Goal: Task Accomplishment & Management: Manage account settings

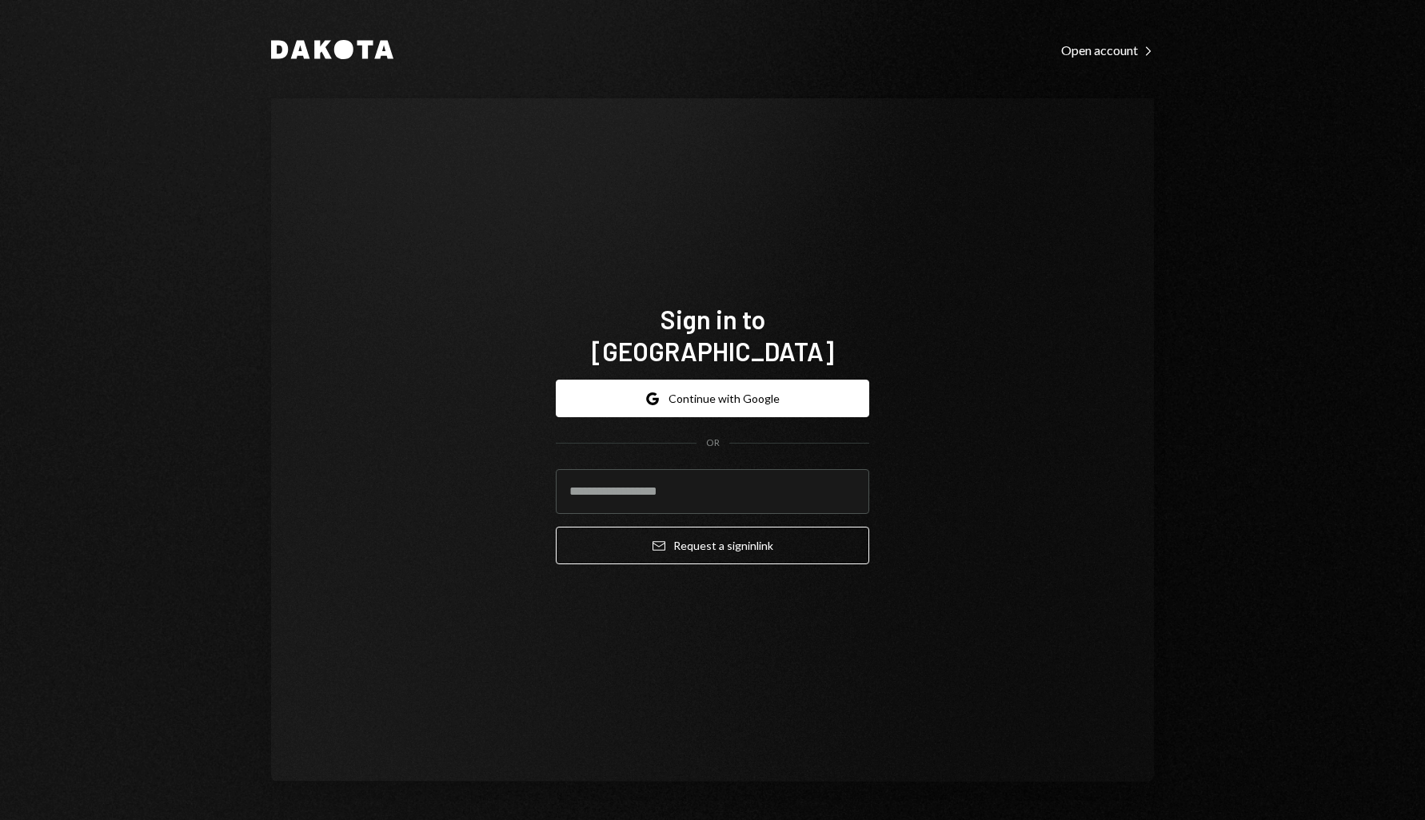
click at [738, 415] on form "Google Continue with Google OR Email Request a sign in link" at bounding box center [712, 472] width 313 height 185
click at [746, 387] on button "Google Continue with Google" at bounding box center [712, 399] width 313 height 38
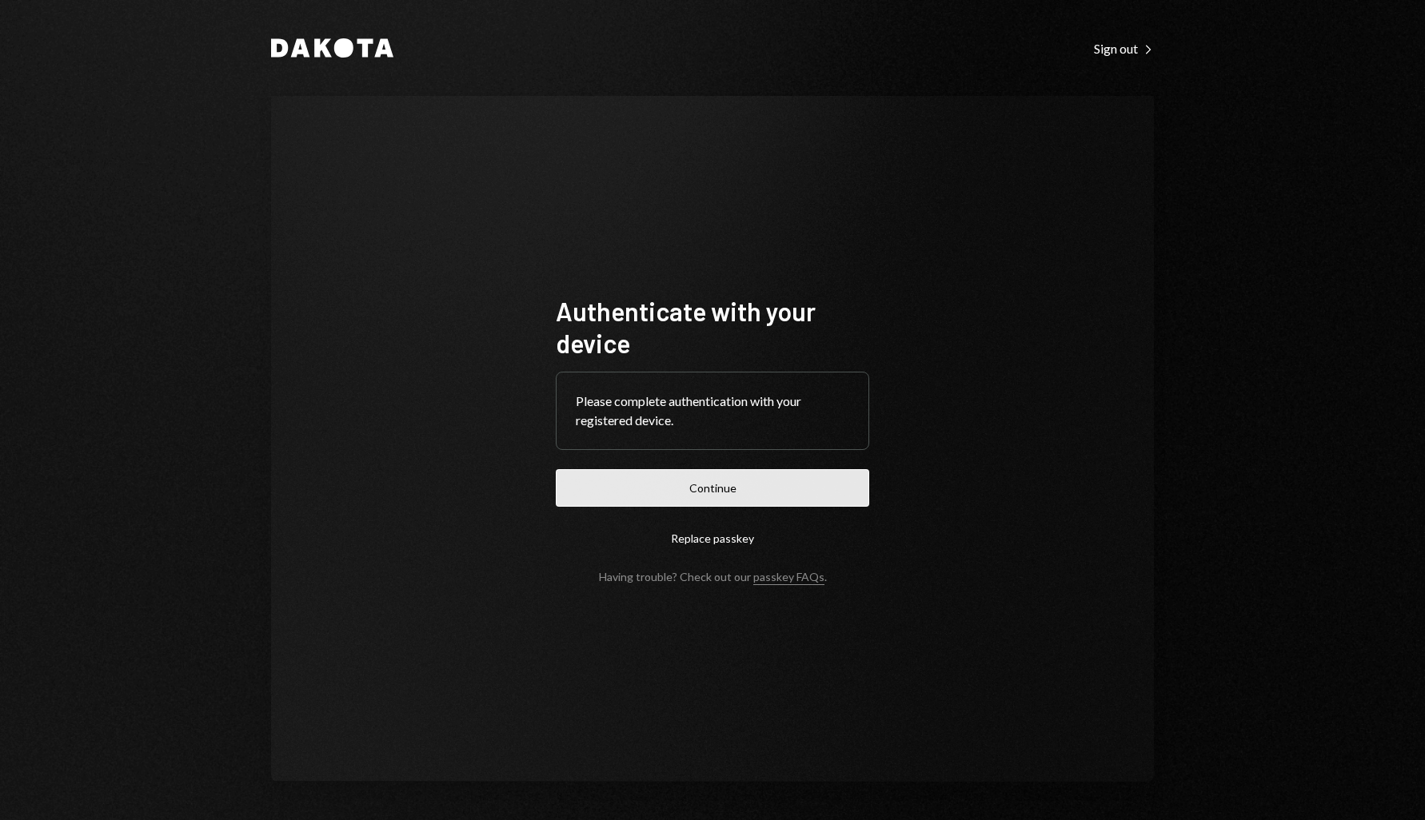
click at [769, 485] on button "Continue" at bounding box center [712, 488] width 313 height 38
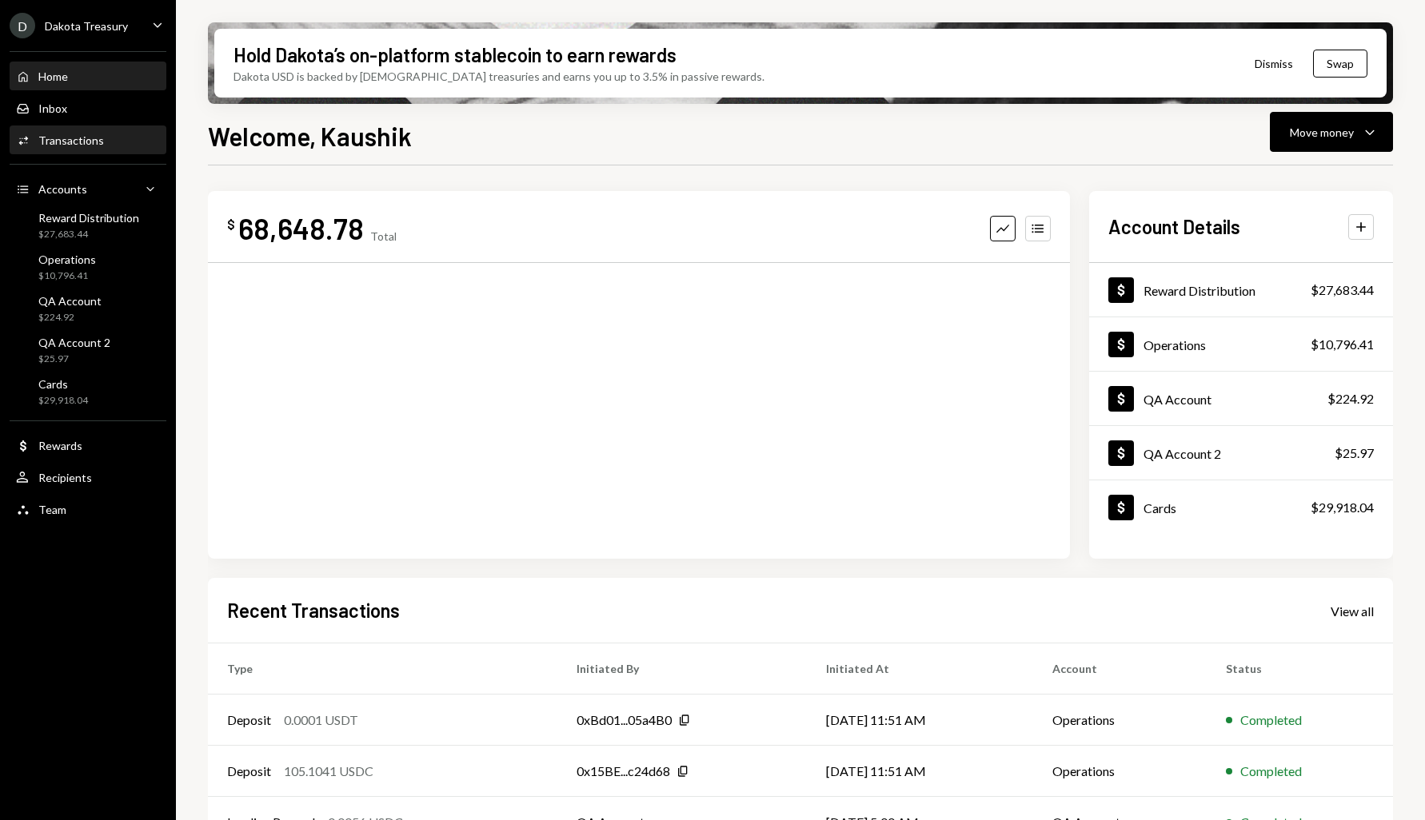
click at [105, 135] on div "Activities Transactions" at bounding box center [88, 141] width 144 height 14
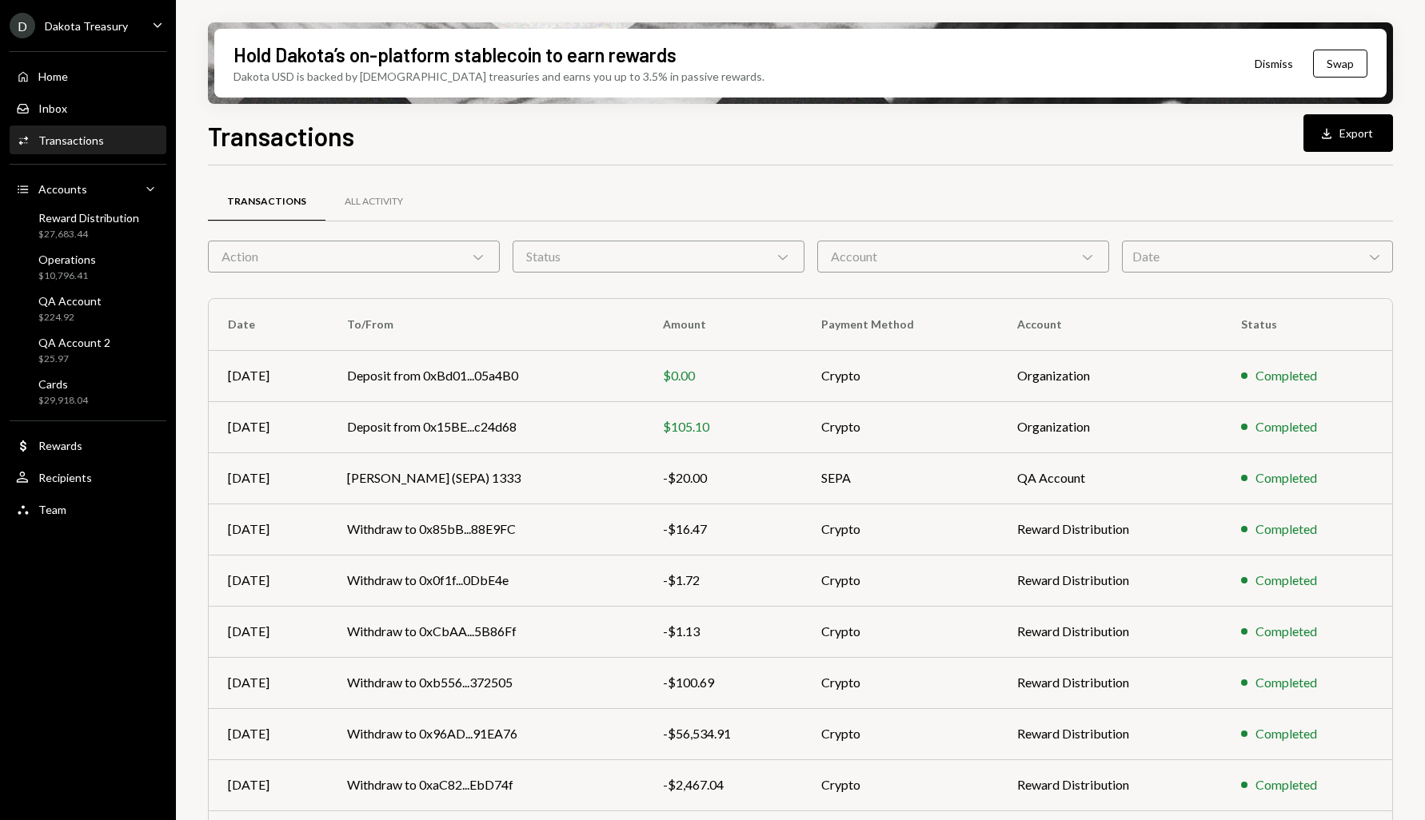
click at [103, 46] on div "Home Home Inbox Inbox Activities Transactions Accounts Accounts Caret Down Rewa…" at bounding box center [88, 284] width 176 height 485
click at [111, 34] on div "D Dakota Treasury" at bounding box center [69, 26] width 118 height 26
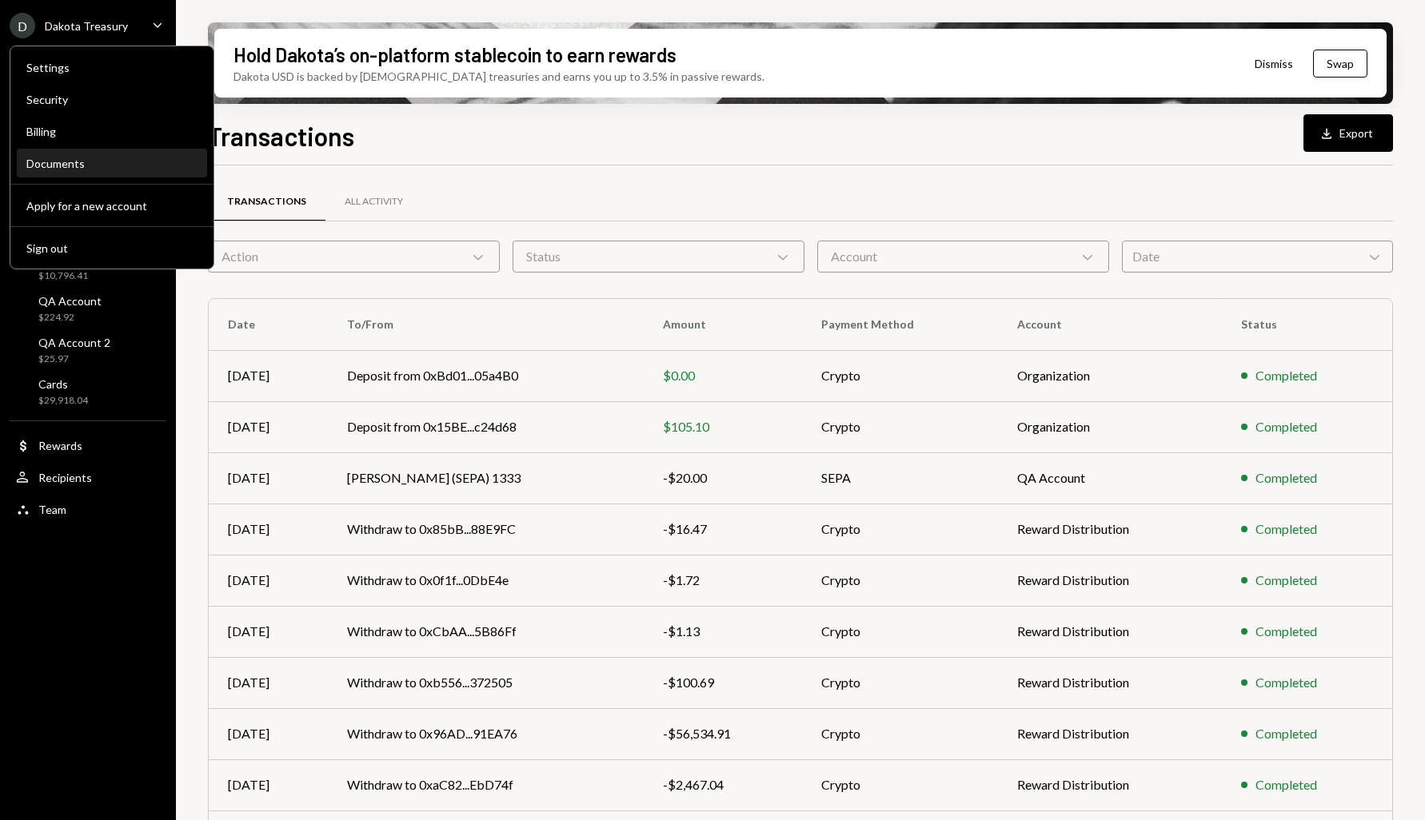
click at [118, 165] on div "Documents" at bounding box center [111, 164] width 171 height 14
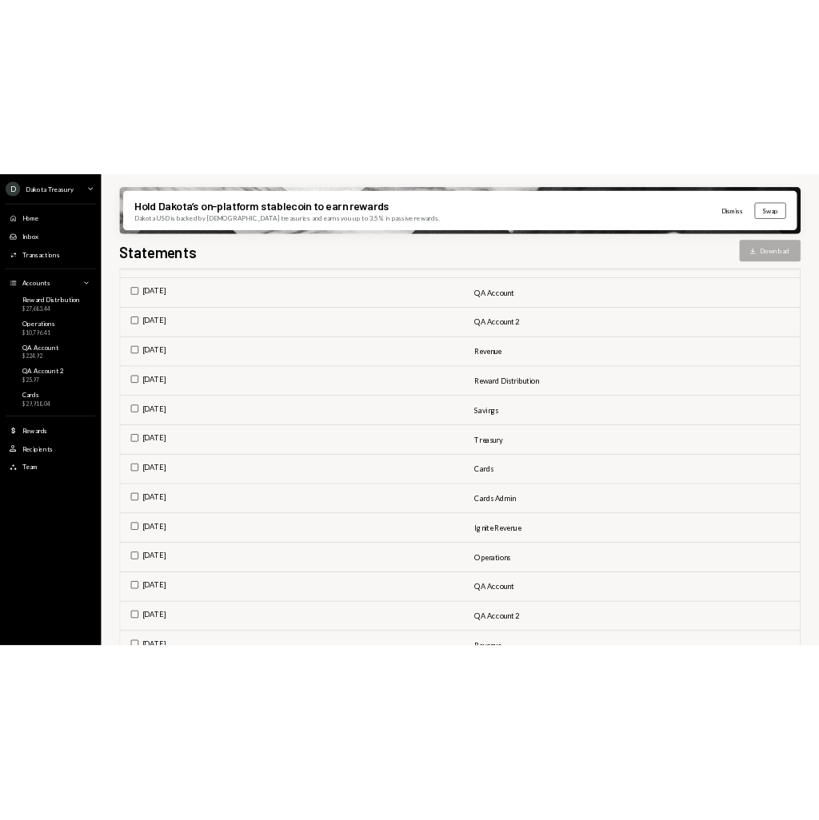
scroll to position [933, 0]
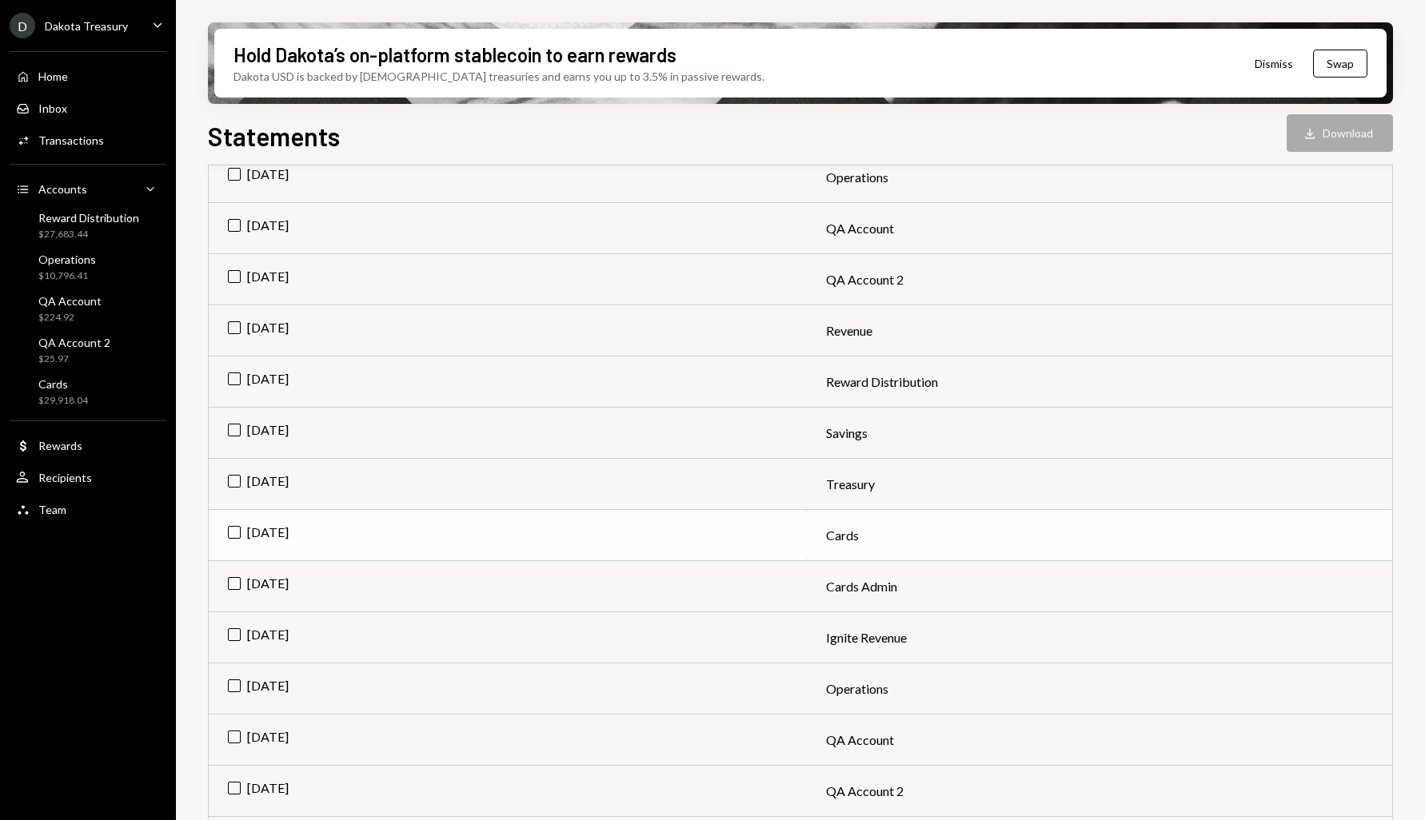
click at [233, 527] on td "Jul 2025" at bounding box center [508, 535] width 598 height 51
click at [1333, 129] on button "Download Download" at bounding box center [1340, 133] width 106 height 38
click at [56, 129] on div "Activities Transactions" at bounding box center [88, 140] width 144 height 27
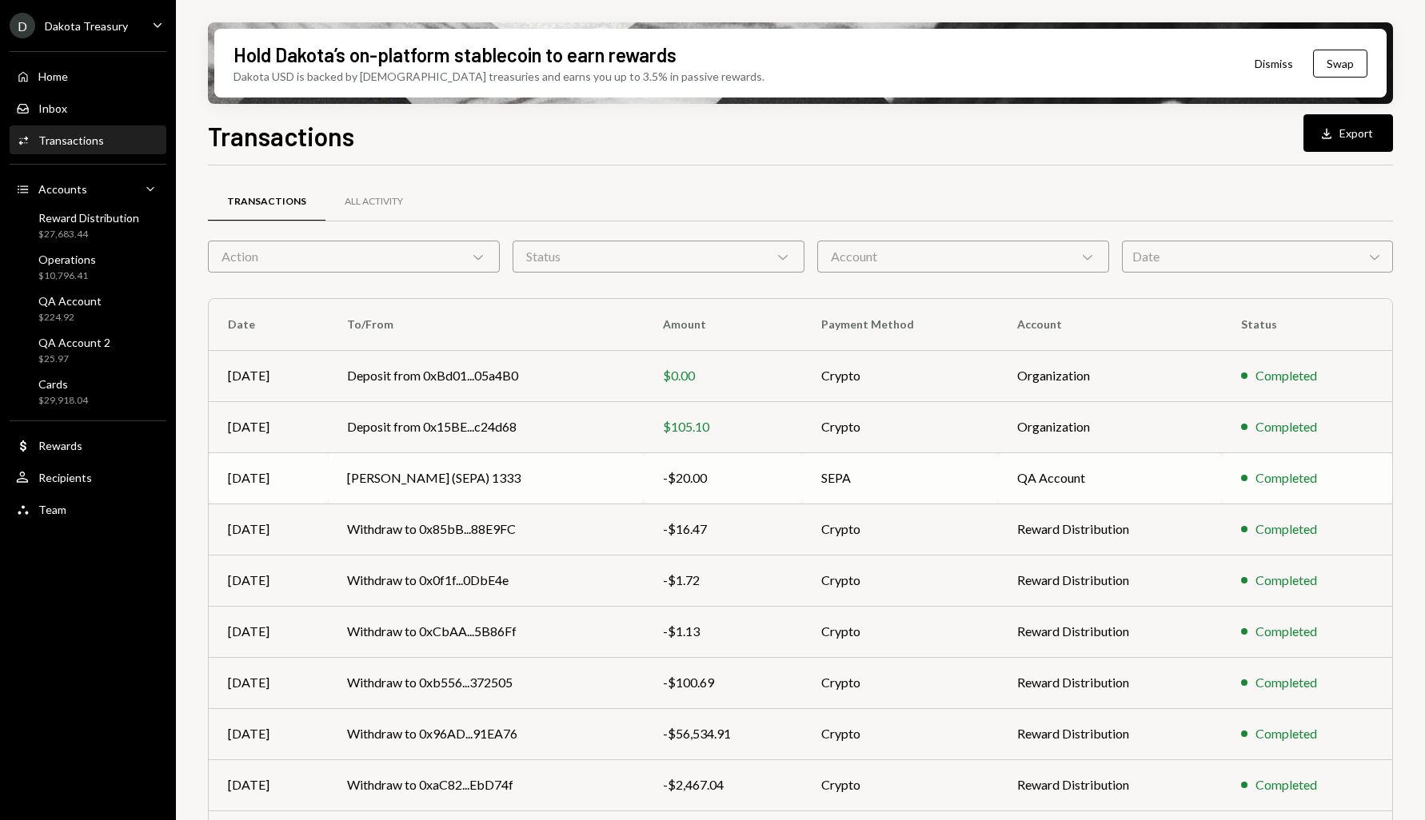
click at [422, 469] on td "Gabe Wise (SEPA) 1333" at bounding box center [486, 478] width 316 height 51
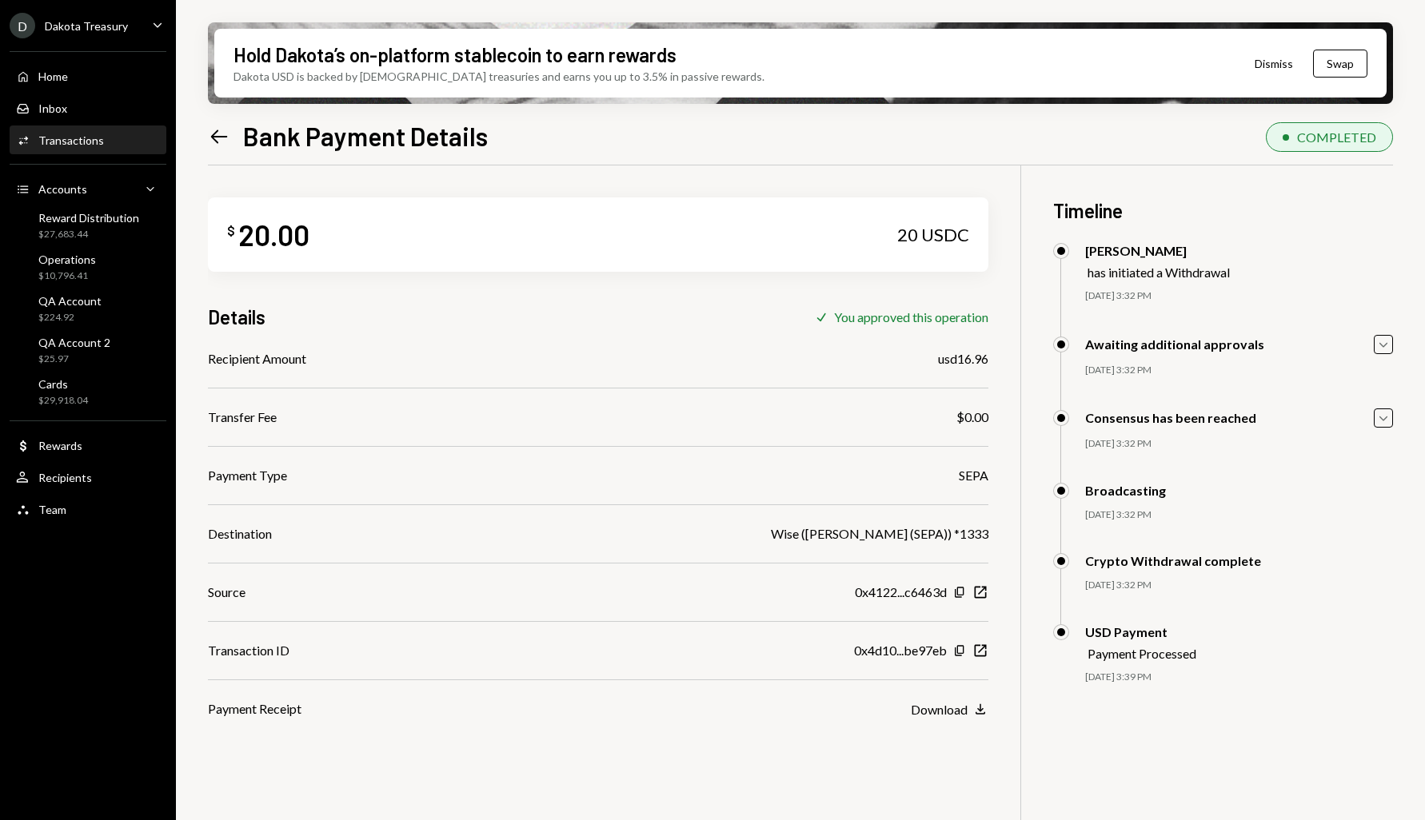
click at [967, 360] on div "usd16.96" at bounding box center [963, 358] width 50 height 19
copy div "usd16.96"
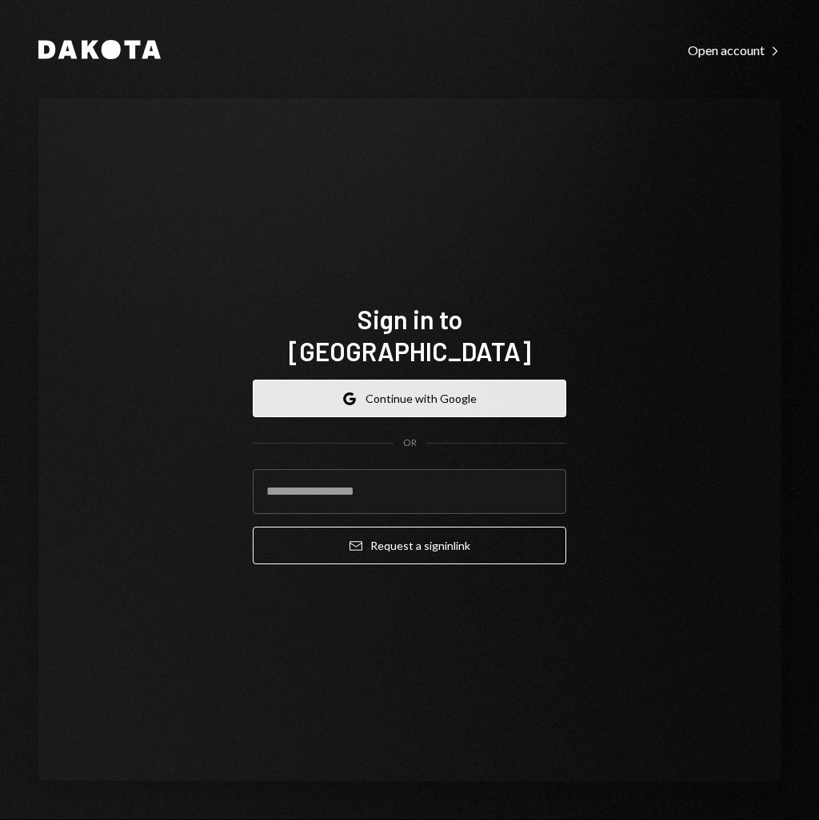
click at [481, 380] on button "Google Continue with Google" at bounding box center [409, 399] width 313 height 38
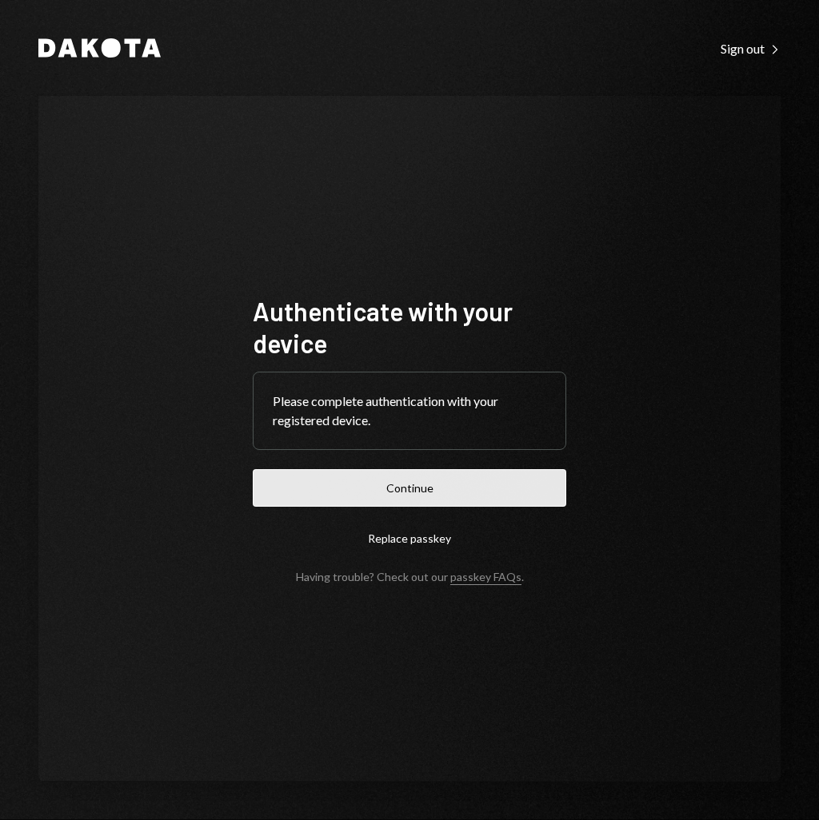
click at [541, 478] on button "Continue" at bounding box center [409, 488] width 313 height 38
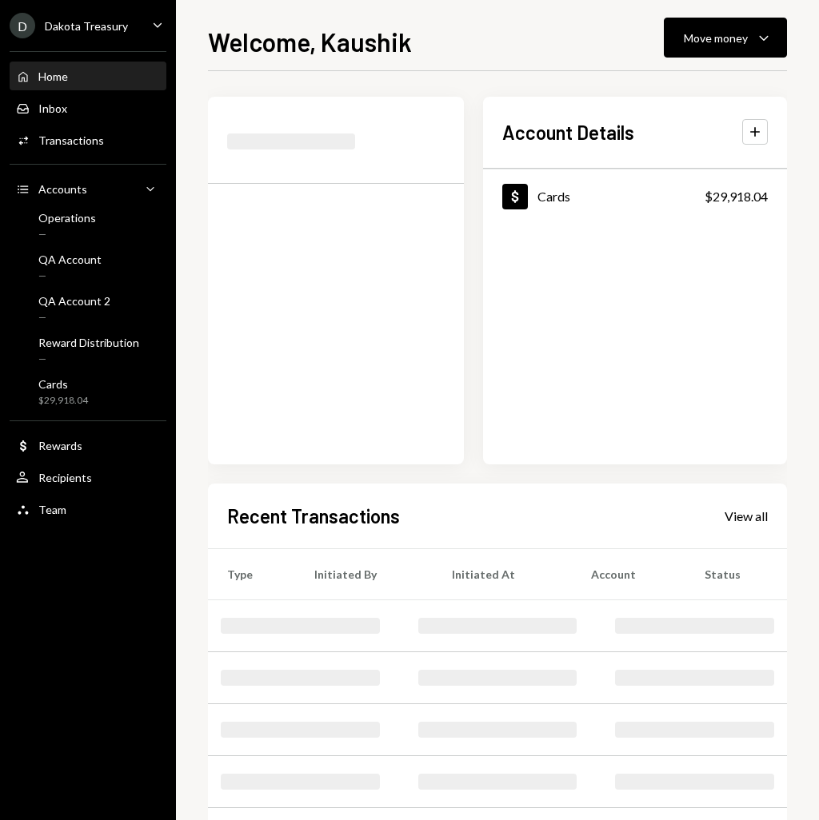
click at [114, 28] on div "Dakota Treasury" at bounding box center [86, 26] width 83 height 14
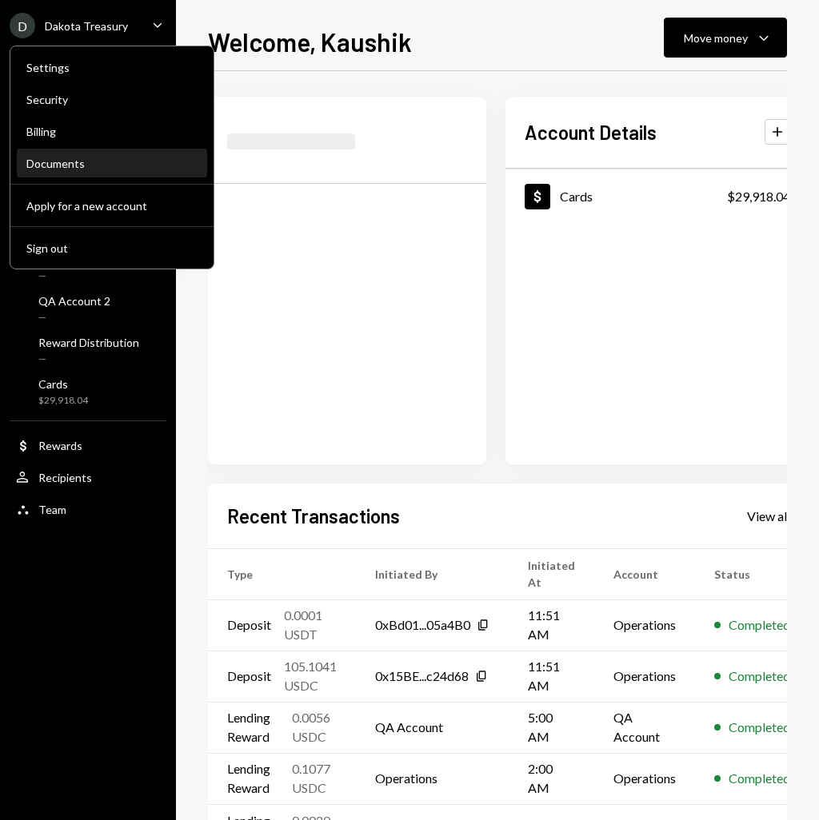
click at [106, 158] on div "Documents" at bounding box center [111, 164] width 171 height 14
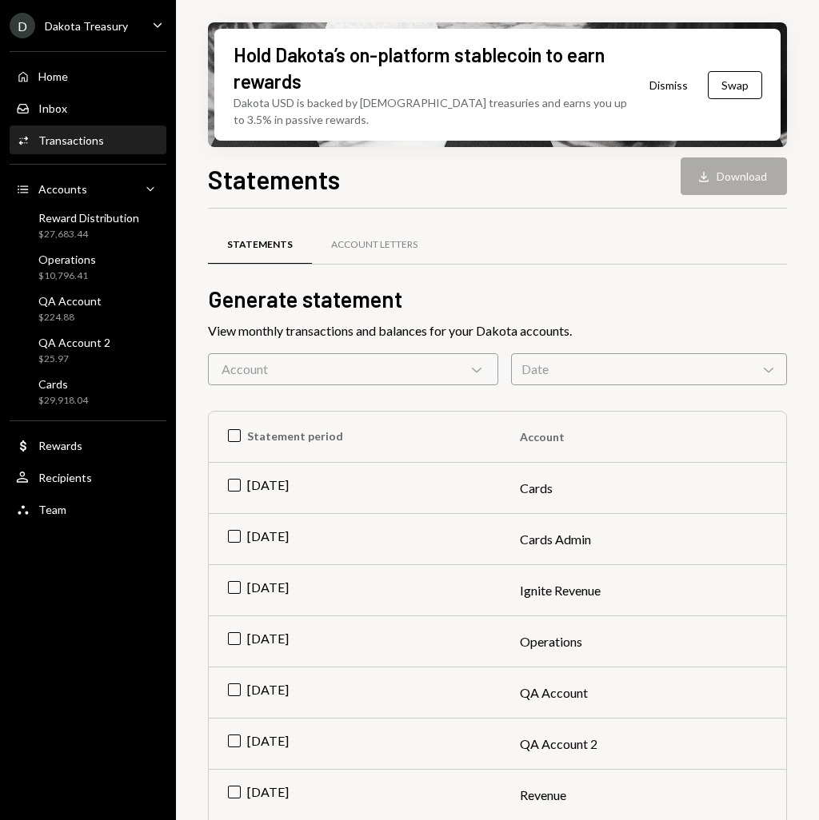
click at [137, 153] on div "Activities Transactions" at bounding box center [88, 140] width 144 height 27
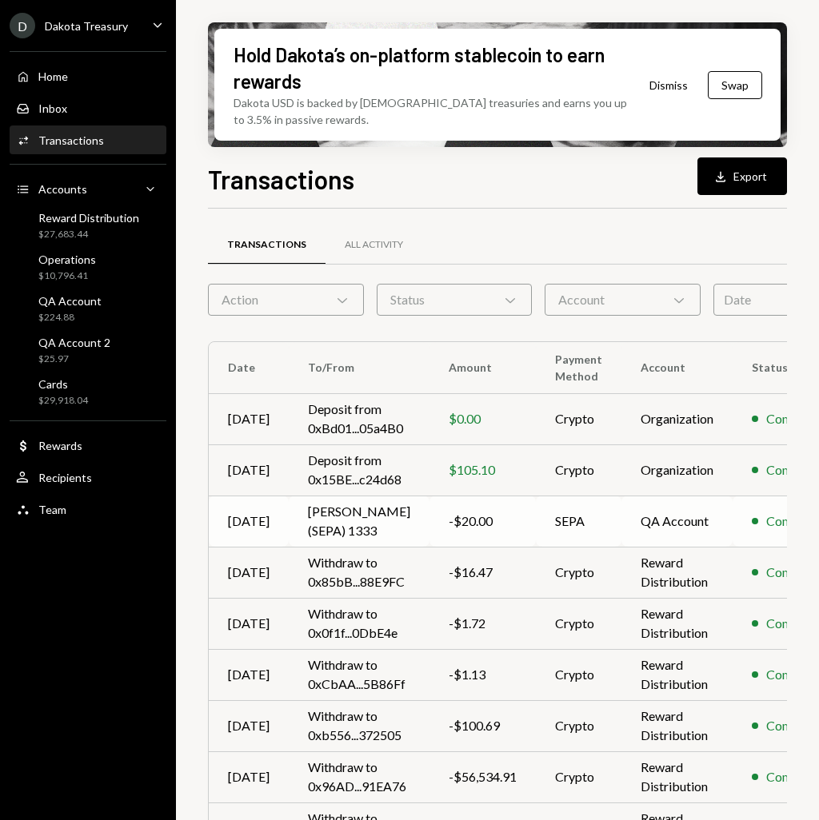
click at [361, 535] on td "Gabe Wise (SEPA) 1333" at bounding box center [359, 521] width 141 height 51
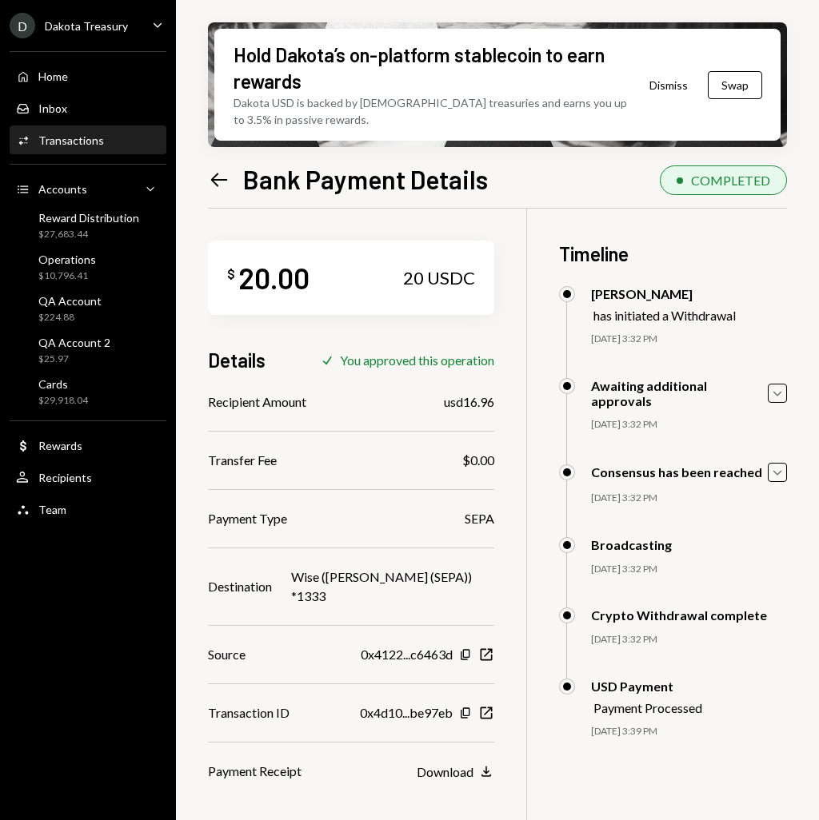
click at [472, 398] on div "usd16.96" at bounding box center [469, 402] width 50 height 19
